Goal: Task Accomplishment & Management: Use online tool/utility

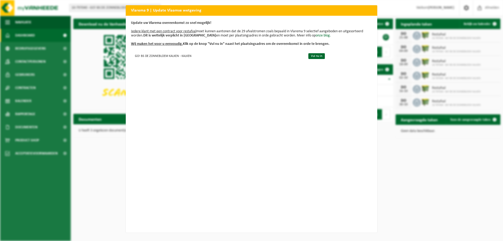
click at [143, 12] on h2 "Vlarema 9 | Update Vlaamse wetgeving" at bounding box center [251, 10] width 251 height 10
click at [314, 56] on link "Vul nu in" at bounding box center [316, 56] width 16 height 6
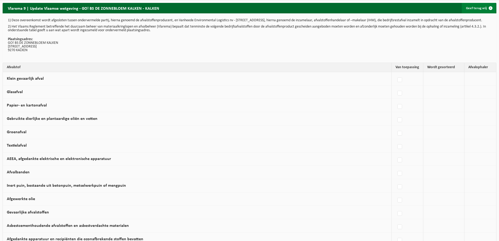
click at [484, 8] on link "Geef terug vrij" at bounding box center [479, 8] width 34 height 10
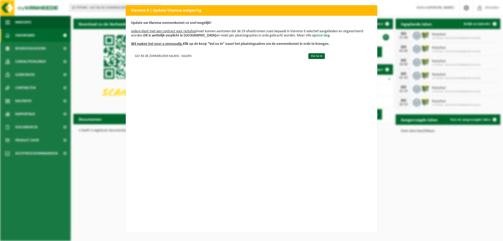
click at [86, 92] on div "Vlarema 9 | Update Vlaamse wetgeving Update uw Vlarema overeenkomst zo snel mog…" at bounding box center [251, 120] width 503 height 241
click at [316, 35] on link "onze blog." at bounding box center [323, 36] width 15 height 4
click at [171, 11] on h2 "Vlarema 9 | Update Vlaamse wetgeving" at bounding box center [251, 10] width 251 height 10
